Goal: Transaction & Acquisition: Purchase product/service

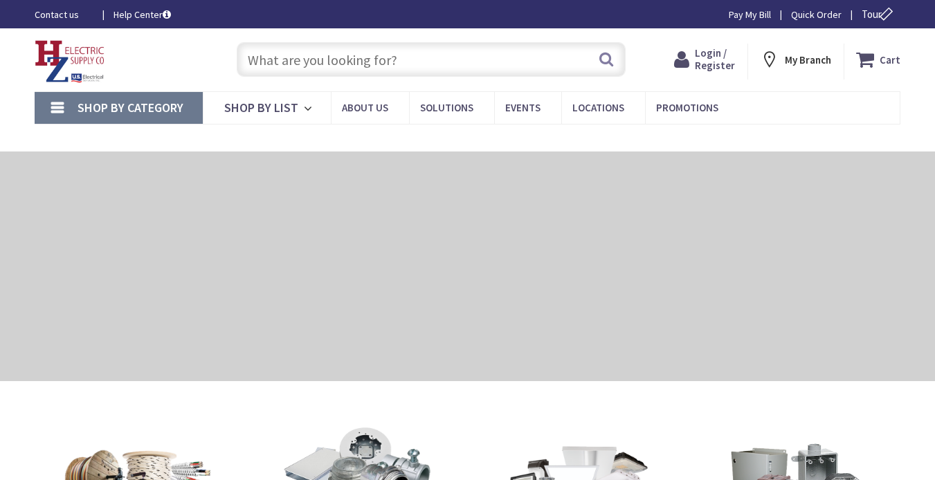
drag, startPoint x: 0, startPoint y: 0, endPoint x: 411, endPoint y: 55, distance: 415.0
click at [411, 55] on input "text" at bounding box center [431, 59] width 389 height 35
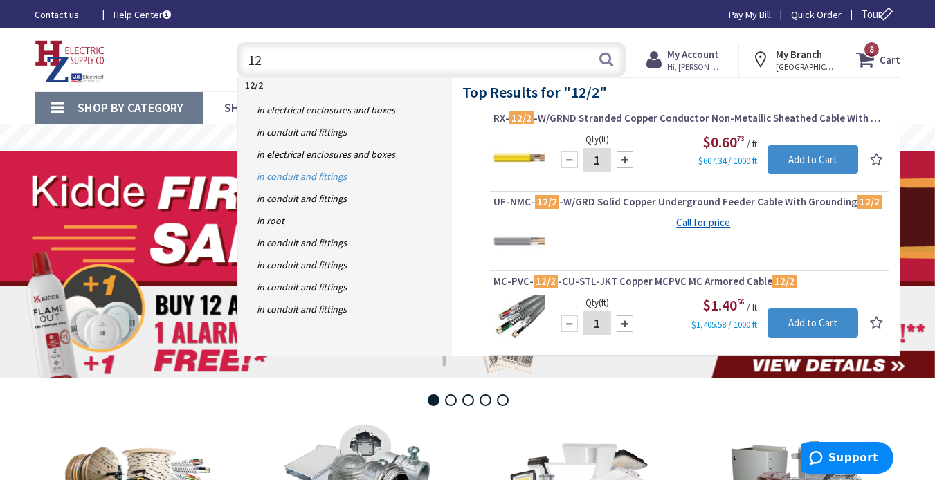
type input "1"
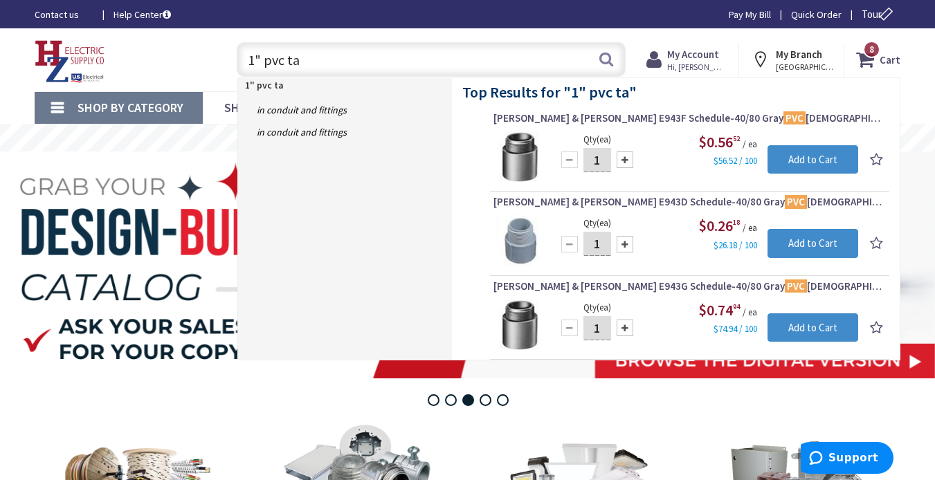
click at [312, 60] on input "1" pvc ta" at bounding box center [431, 59] width 389 height 35
type input "1"
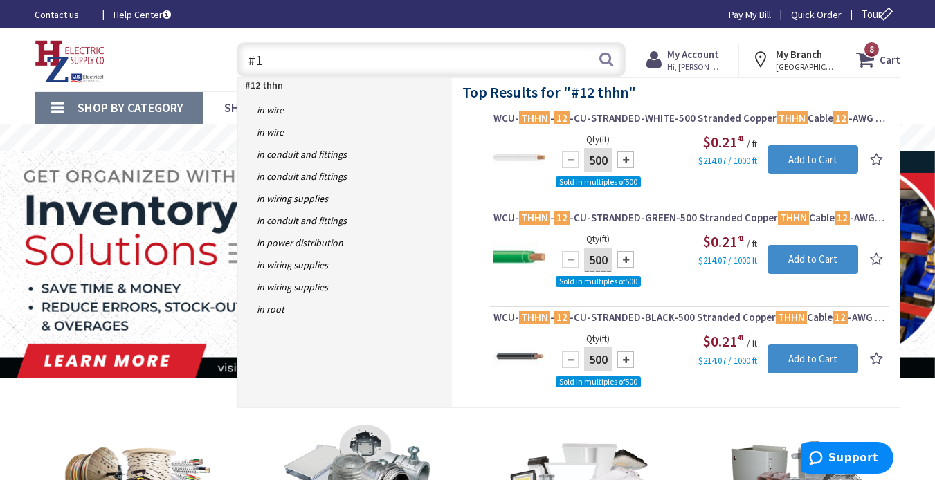
type input "#"
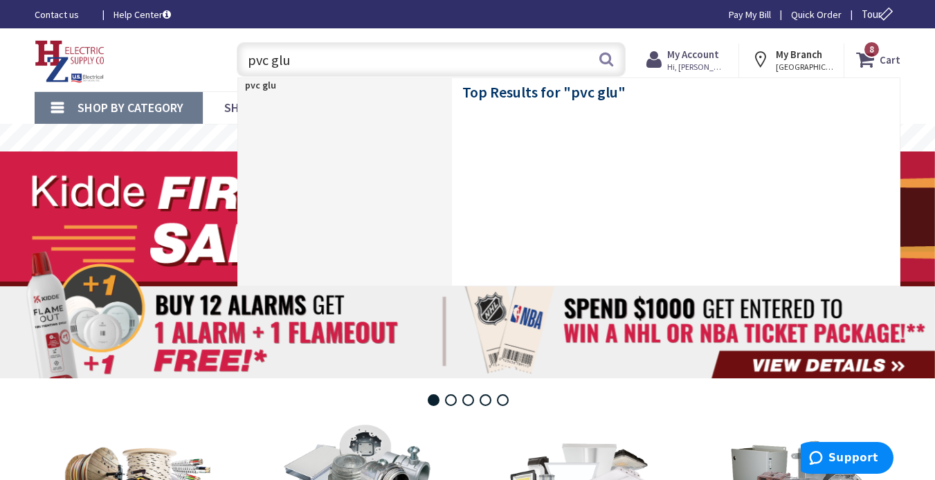
type input "pvc glue"
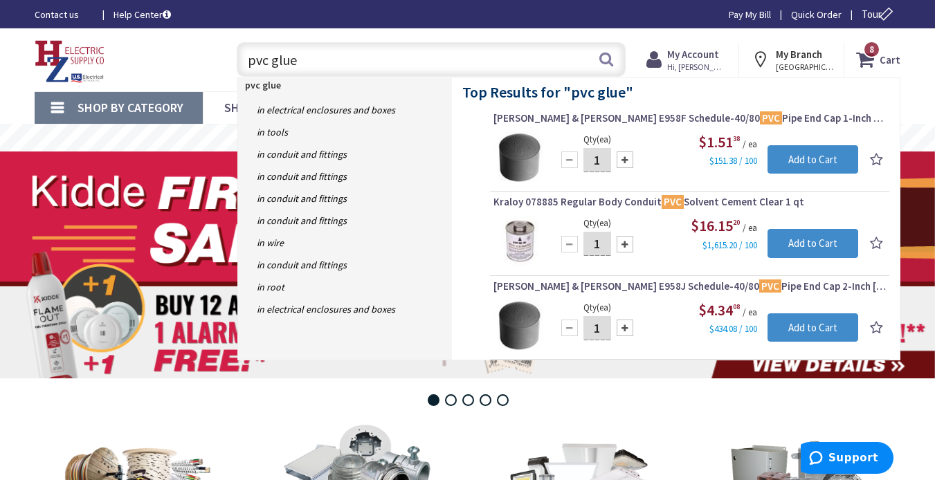
type input "pvc glue"
